Goal: Check status: Check status

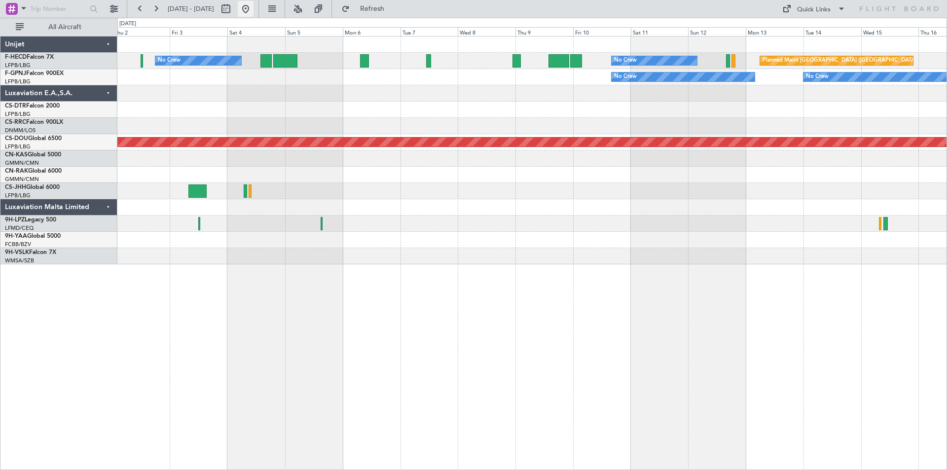
click at [254, 8] on button at bounding box center [246, 9] width 16 height 16
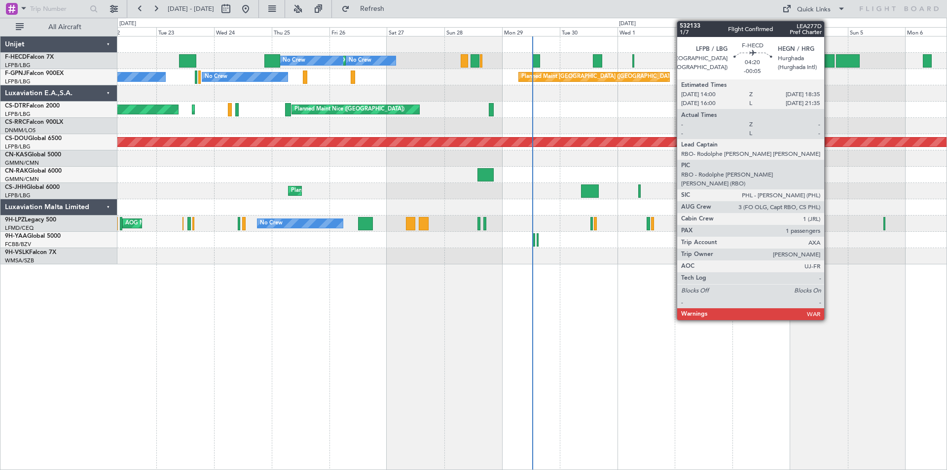
click at [829, 62] on div at bounding box center [828, 60] width 11 height 13
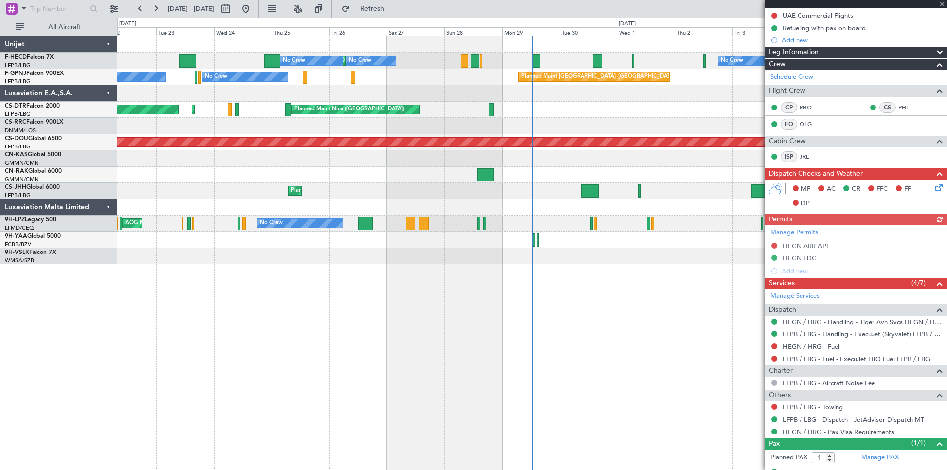
scroll to position [153, 0]
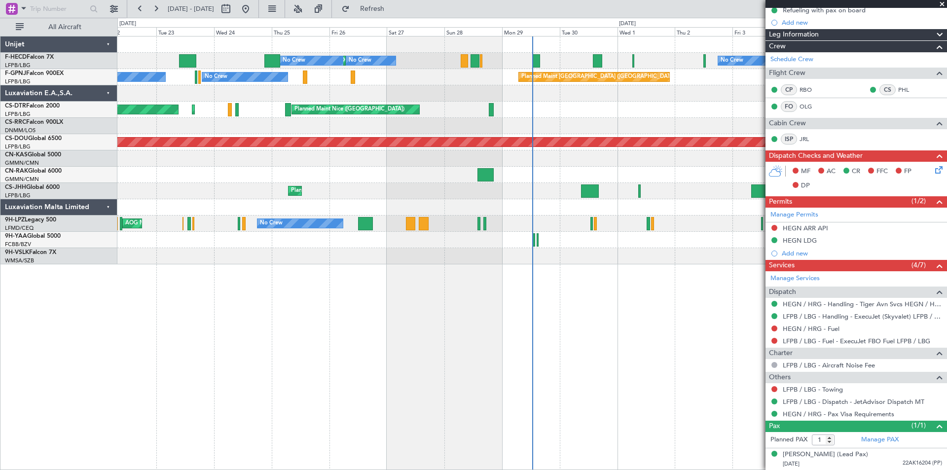
click at [698, 118] on div "Planned Maint [GEOGRAPHIC_DATA] ([GEOGRAPHIC_DATA])" at bounding box center [531, 126] width 829 height 16
click at [942, 4] on span at bounding box center [942, 4] width 10 height 9
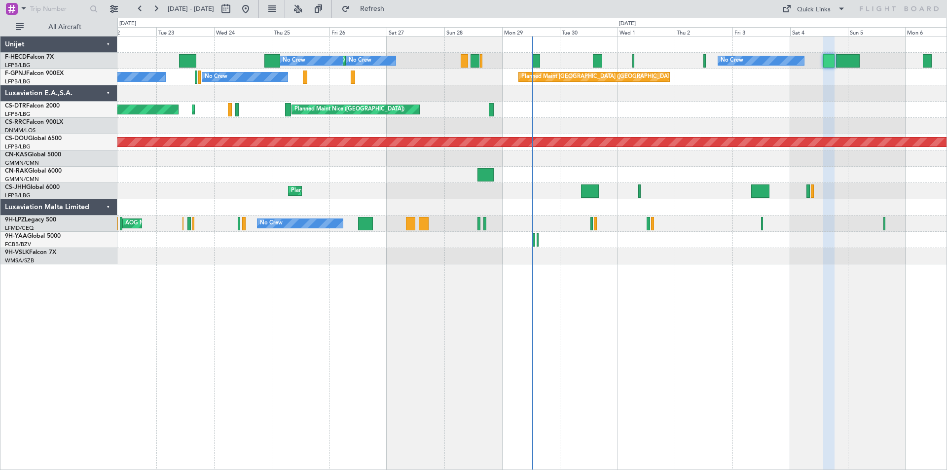
type input "0"
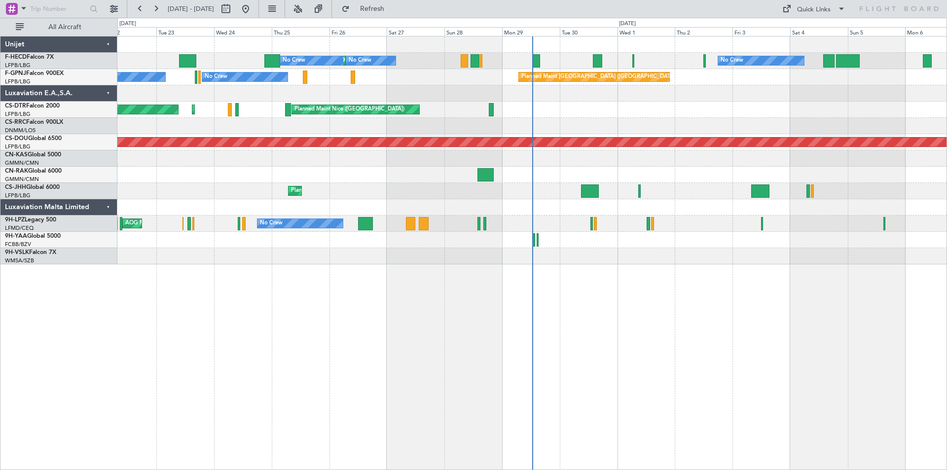
scroll to position [0, 0]
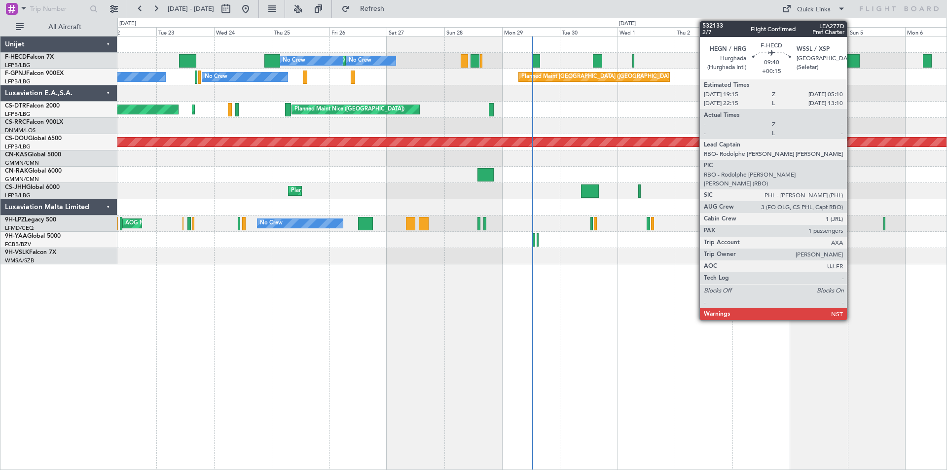
click at [851, 59] on div at bounding box center [848, 60] width 24 height 13
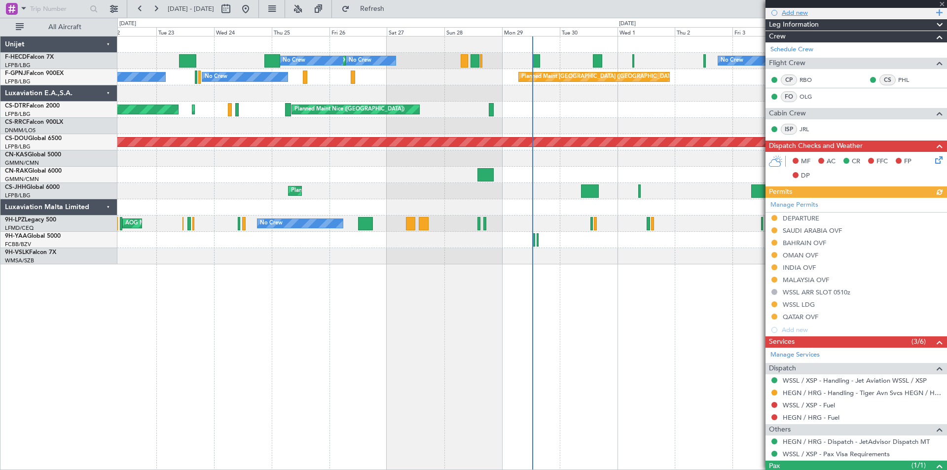
scroll to position [148, 0]
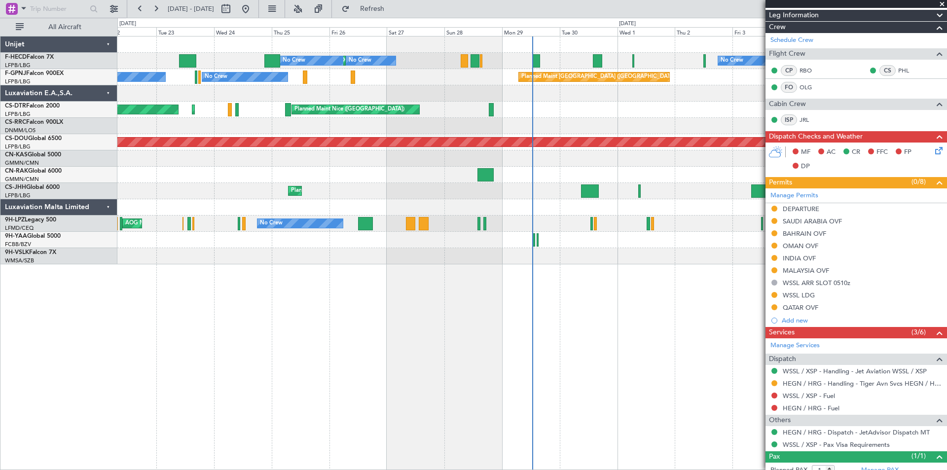
click at [942, 4] on span at bounding box center [942, 4] width 10 height 9
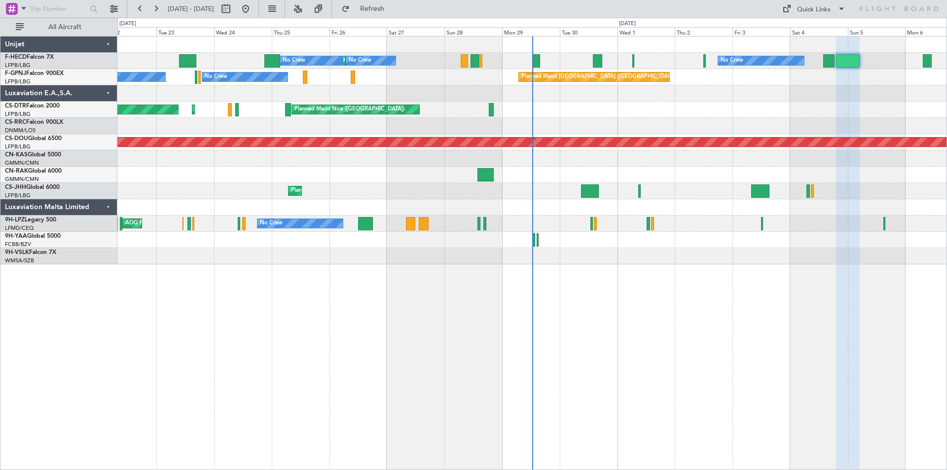
type input "0"
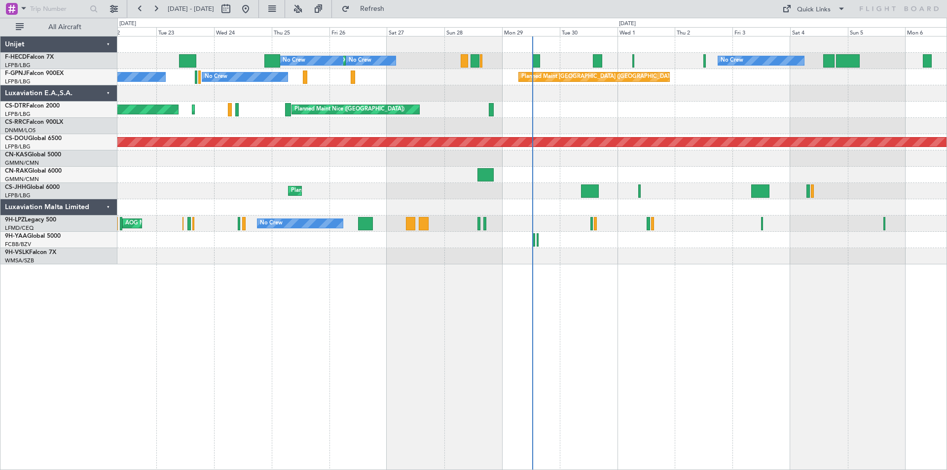
scroll to position [0, 0]
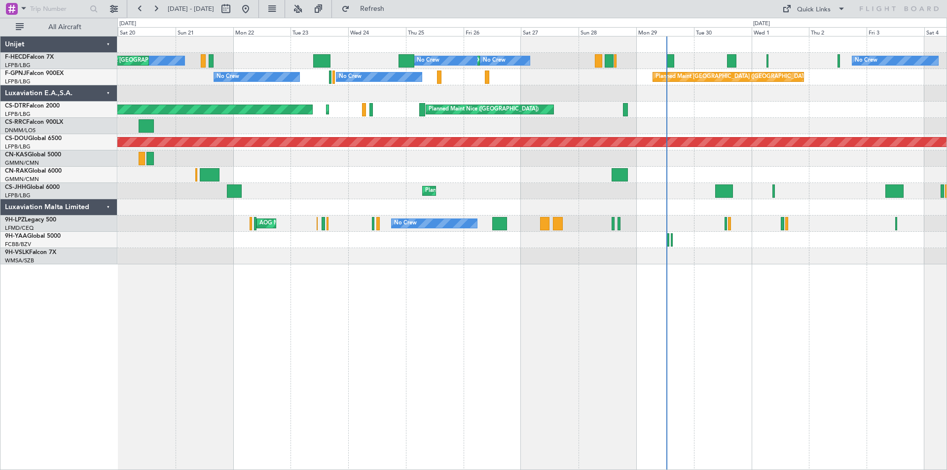
click at [525, 88] on div "No Crew Planned Maint [GEOGRAPHIC_DATA] ([GEOGRAPHIC_DATA]) No Crew No Crew No …" at bounding box center [531, 151] width 829 height 228
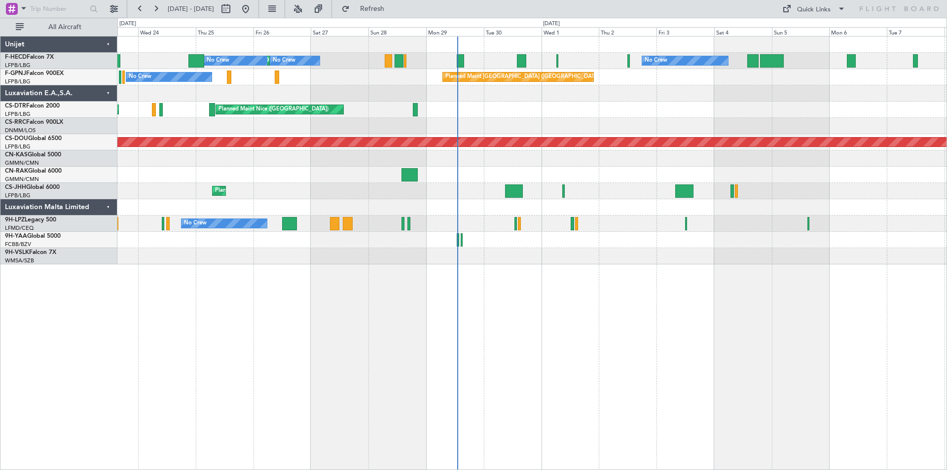
click at [532, 111] on div "Planned Maint Nice ([GEOGRAPHIC_DATA]) Planned Maint Sofia AOG Maint Sofia" at bounding box center [531, 110] width 829 height 16
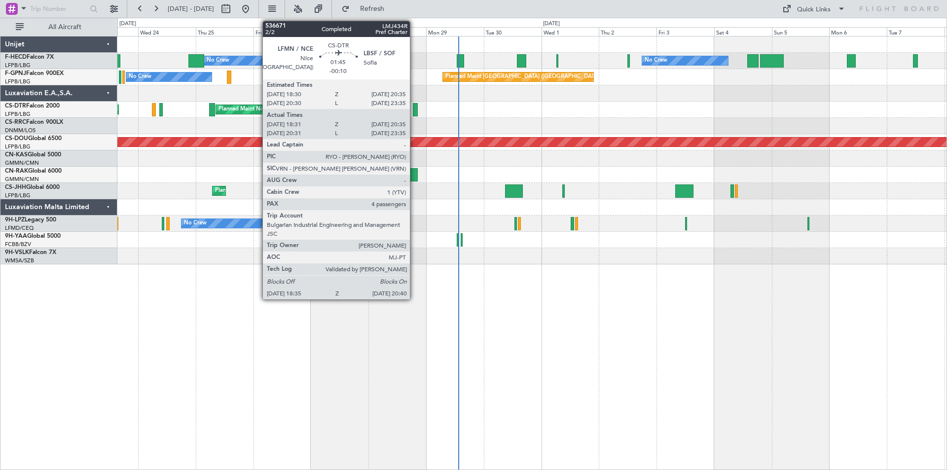
click at [414, 108] on div at bounding box center [415, 109] width 5 height 13
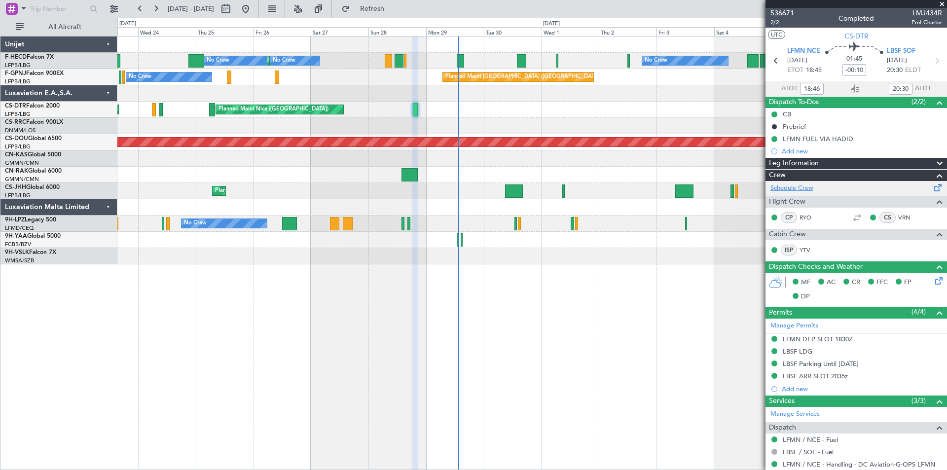
click at [792, 189] on link "Schedule Crew" at bounding box center [792, 189] width 43 height 10
